Goal: Information Seeking & Learning: Learn about a topic

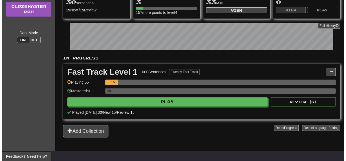
scroll to position [81, 0]
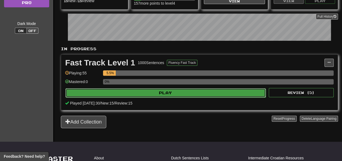
click at [94, 91] on button "Play" at bounding box center [165, 92] width 201 height 9
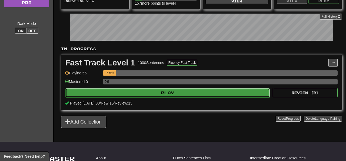
select select "**"
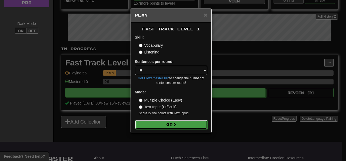
click at [166, 125] on button "Go" at bounding box center [171, 124] width 73 height 9
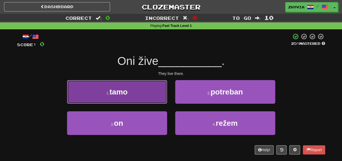
click at [128, 89] on button "1 . tamo" at bounding box center [117, 92] width 100 height 24
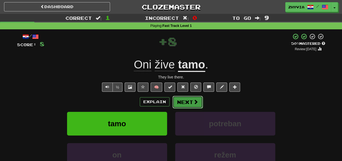
click at [195, 103] on span at bounding box center [196, 101] width 5 height 5
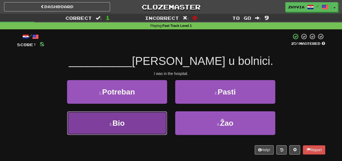
click at [121, 127] on button "3 . Bio" at bounding box center [117, 123] width 100 height 24
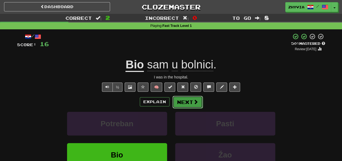
click at [182, 103] on button "Next" at bounding box center [188, 102] width 30 height 12
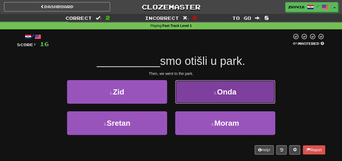
click at [193, 90] on button "2 . Onda" at bounding box center [225, 92] width 100 height 24
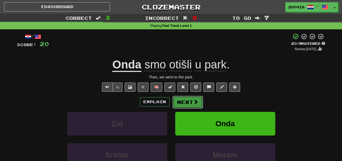
click at [185, 102] on button "Next" at bounding box center [188, 102] width 30 height 12
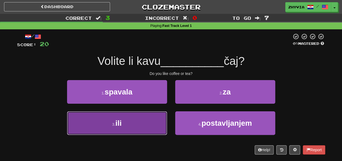
click at [116, 124] on span "ili" at bounding box center [119, 123] width 6 height 8
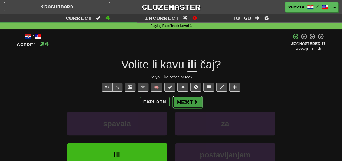
click at [182, 102] on button "Next" at bounding box center [188, 102] width 30 height 12
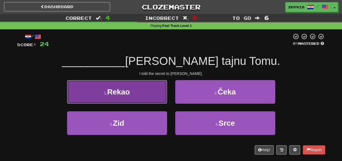
click at [127, 92] on span "Rekao" at bounding box center [118, 91] width 23 height 8
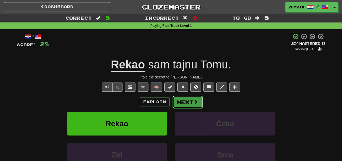
click at [187, 101] on button "Next" at bounding box center [188, 102] width 30 height 12
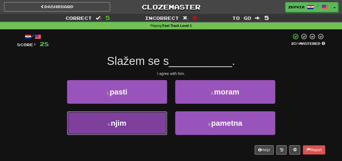
click at [113, 125] on span "njim" at bounding box center [119, 123] width 16 height 8
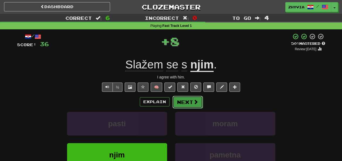
click at [192, 100] on button "Next" at bounding box center [188, 102] width 30 height 12
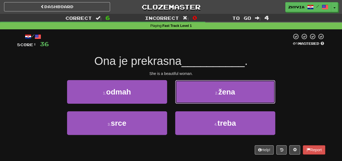
click at [214, 93] on button "2 . žena" at bounding box center [225, 92] width 100 height 24
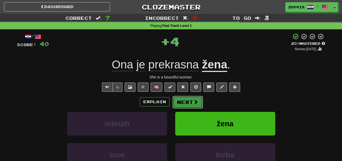
click at [185, 99] on button "Next" at bounding box center [188, 102] width 30 height 12
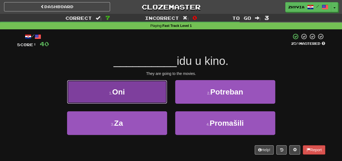
click at [123, 94] on span "Oni" at bounding box center [118, 91] width 13 height 8
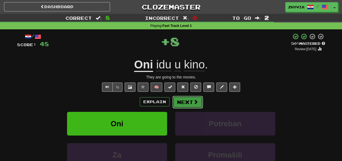
click at [194, 99] on span at bounding box center [196, 101] width 5 height 5
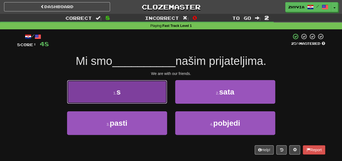
click at [133, 91] on button "1 . s" at bounding box center [117, 92] width 100 height 24
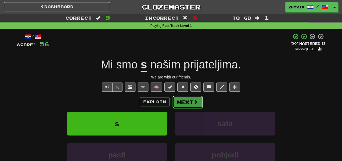
click at [192, 101] on button "Next" at bounding box center [188, 102] width 30 height 12
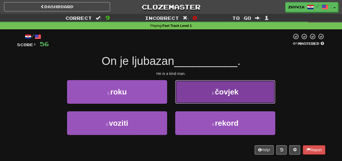
click at [218, 93] on span "čovjek" at bounding box center [227, 91] width 24 height 8
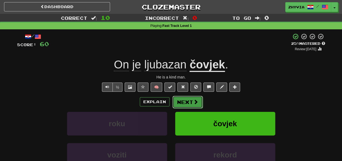
click at [190, 100] on button "Next" at bounding box center [188, 102] width 30 height 12
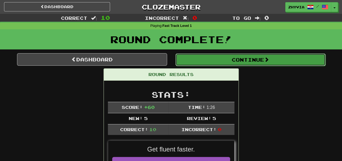
click at [198, 57] on button "Continue" at bounding box center [251, 59] width 150 height 12
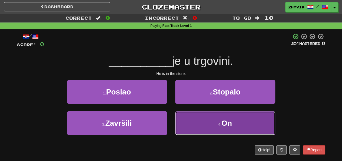
click at [215, 125] on button "4 . On" at bounding box center [225, 123] width 100 height 24
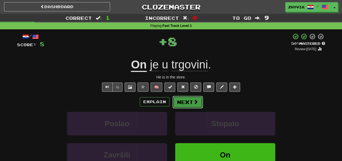
click at [191, 101] on button "Next" at bounding box center [188, 102] width 30 height 12
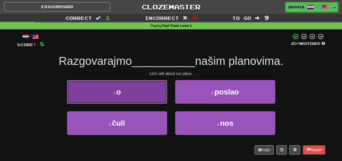
click at [129, 91] on button "1 . o" at bounding box center [117, 92] width 100 height 24
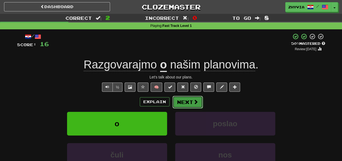
click at [185, 101] on button "Next" at bounding box center [188, 102] width 30 height 12
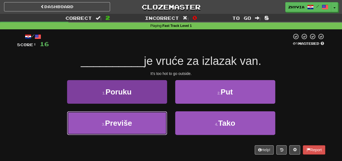
click at [119, 129] on button "3 . Previše" at bounding box center [117, 123] width 100 height 24
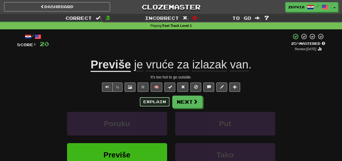
click at [151, 99] on button "Explain" at bounding box center [155, 101] width 30 height 9
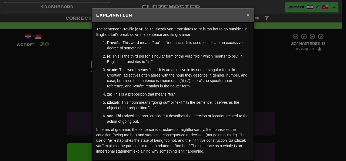
click at [247, 13] on span "×" at bounding box center [248, 15] width 3 height 6
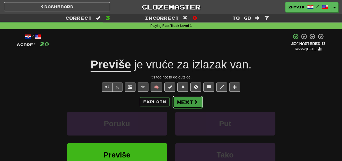
click at [184, 103] on button "Next" at bounding box center [188, 102] width 30 height 12
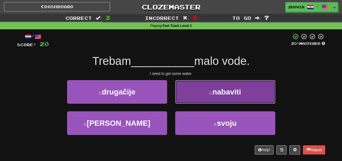
click at [206, 91] on button "2 . nabaviti" at bounding box center [225, 92] width 100 height 24
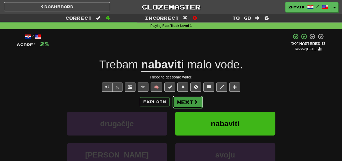
click at [189, 103] on button "Next" at bounding box center [188, 102] width 30 height 12
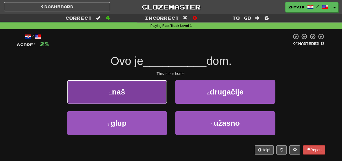
click at [137, 92] on button "1 . naš" at bounding box center [117, 92] width 100 height 24
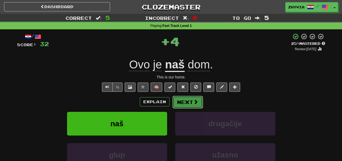
click at [189, 101] on button "Next" at bounding box center [188, 102] width 30 height 12
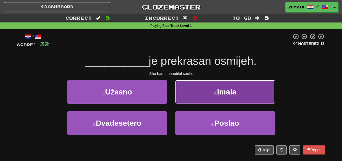
click at [202, 91] on button "2 . Imala" at bounding box center [225, 92] width 100 height 24
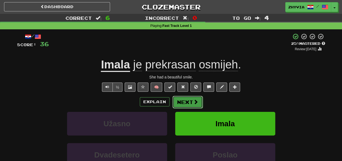
click at [186, 102] on button "Next" at bounding box center [188, 102] width 30 height 12
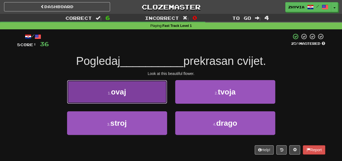
click at [115, 90] on span "ovaj" at bounding box center [118, 91] width 15 height 8
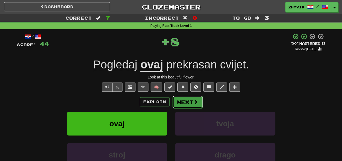
click at [185, 99] on button "Next" at bounding box center [188, 102] width 30 height 12
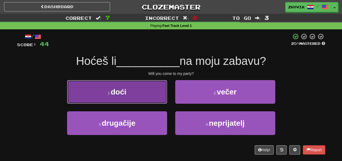
click at [130, 92] on button "1 . doći" at bounding box center [117, 92] width 100 height 24
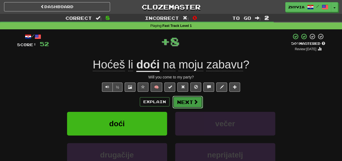
click at [186, 101] on button "Next" at bounding box center [188, 102] width 30 height 12
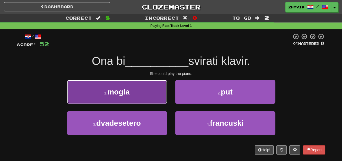
click at [130, 88] on span "mogla" at bounding box center [118, 91] width 22 height 8
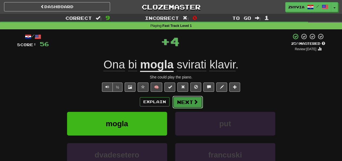
click at [189, 101] on button "Next" at bounding box center [188, 102] width 30 height 12
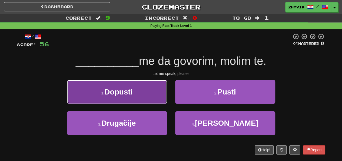
click at [140, 90] on button "1 . Dopusti" at bounding box center [117, 92] width 100 height 24
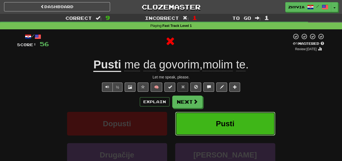
click at [209, 122] on button "Pusti" at bounding box center [225, 124] width 100 height 24
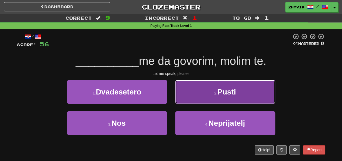
click at [201, 89] on button "2 . Pusti" at bounding box center [225, 92] width 100 height 24
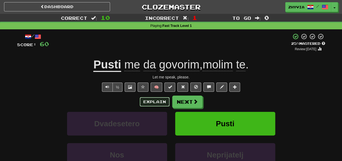
click at [157, 101] on button "Explain" at bounding box center [155, 101] width 30 height 9
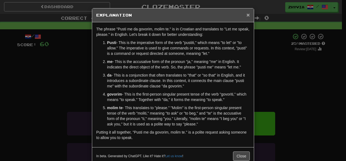
click at [247, 15] on span "×" at bounding box center [248, 15] width 3 height 6
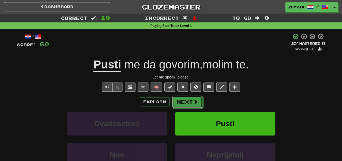
click at [192, 103] on button "Next" at bounding box center [187, 101] width 30 height 12
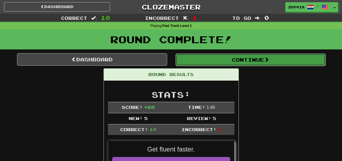
click at [241, 58] on button "Continue" at bounding box center [251, 59] width 150 height 12
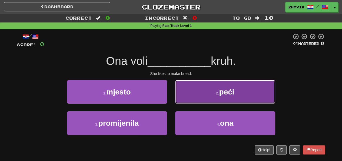
click at [203, 91] on button "2 . peći" at bounding box center [225, 92] width 100 height 24
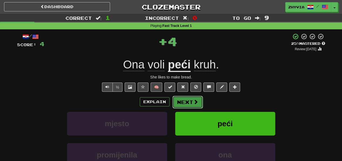
click at [192, 100] on button "Next" at bounding box center [188, 102] width 30 height 12
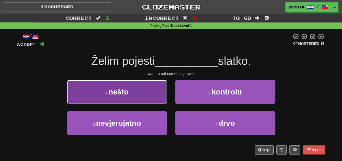
click at [126, 90] on span "nešto" at bounding box center [119, 91] width 20 height 8
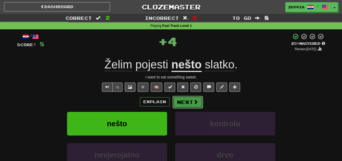
click at [191, 106] on button "Next" at bounding box center [188, 102] width 30 height 12
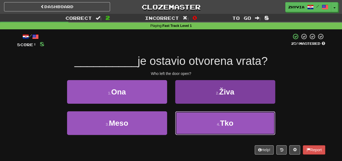
click at [208, 126] on button "4 . Tko" at bounding box center [225, 123] width 100 height 24
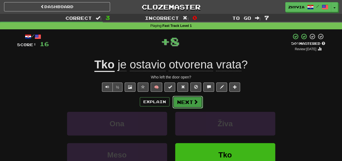
click at [190, 101] on button "Next" at bounding box center [188, 102] width 30 height 12
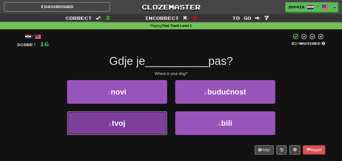
click at [114, 126] on span "tvoj" at bounding box center [119, 123] width 14 height 8
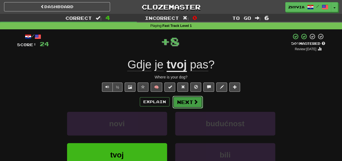
click at [187, 102] on button "Next" at bounding box center [188, 102] width 30 height 12
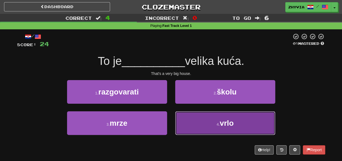
click at [207, 125] on button "4 . vrlo" at bounding box center [225, 123] width 100 height 24
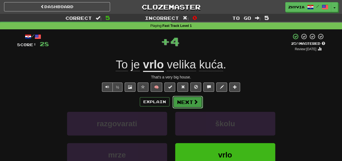
click at [187, 102] on button "Next" at bounding box center [188, 102] width 30 height 12
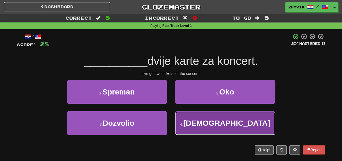
click at [214, 126] on button "4 . Imam" at bounding box center [225, 123] width 100 height 24
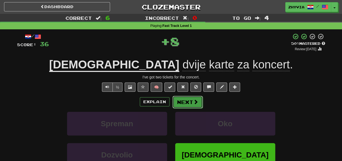
click at [188, 101] on button "Next" at bounding box center [188, 102] width 30 height 12
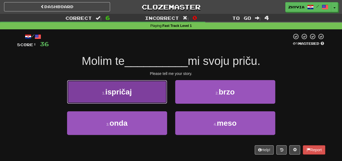
click at [120, 92] on span "ispričaj" at bounding box center [118, 91] width 27 height 8
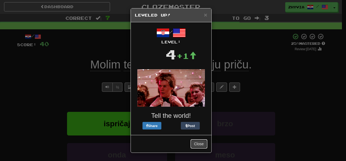
click at [200, 142] on button "Close" at bounding box center [199, 143] width 17 height 9
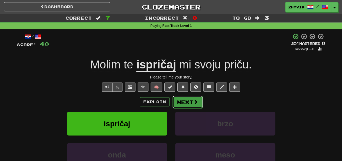
click at [188, 101] on button "Next" at bounding box center [188, 102] width 30 height 12
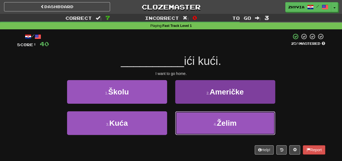
click at [211, 125] on button "4 . Želim" at bounding box center [225, 123] width 100 height 24
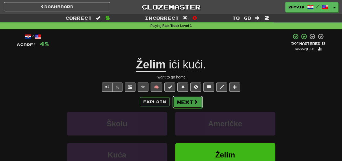
click at [191, 101] on button "Next" at bounding box center [188, 102] width 30 height 12
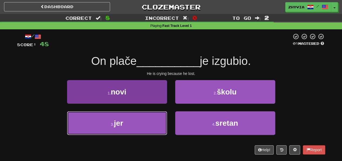
click at [136, 126] on button "3 . jer" at bounding box center [117, 123] width 100 height 24
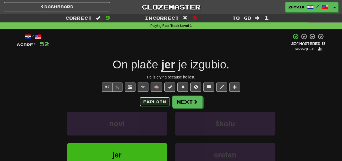
click at [157, 102] on button "Explain" at bounding box center [155, 101] width 30 height 9
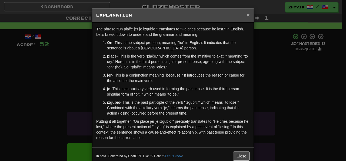
click at [247, 14] on span "×" at bounding box center [248, 15] width 3 height 6
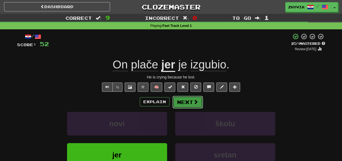
click at [188, 102] on button "Next" at bounding box center [188, 102] width 30 height 12
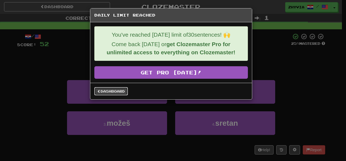
click at [117, 89] on link "Dashboard" at bounding box center [111, 91] width 34 height 8
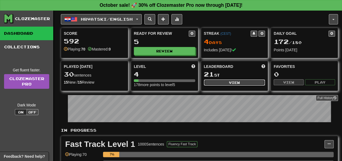
click at [228, 82] on button "View" at bounding box center [234, 82] width 61 height 6
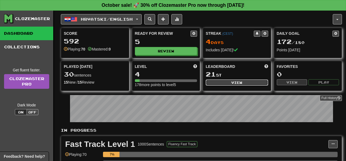
select select "**********"
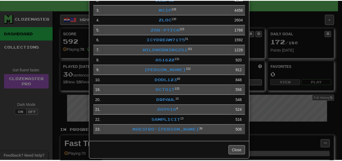
scroll to position [73, 0]
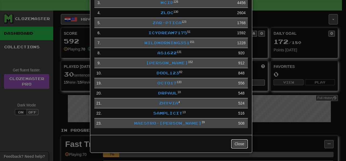
click at [231, 146] on button "Close" at bounding box center [239, 143] width 17 height 9
